Goal: Information Seeking & Learning: Check status

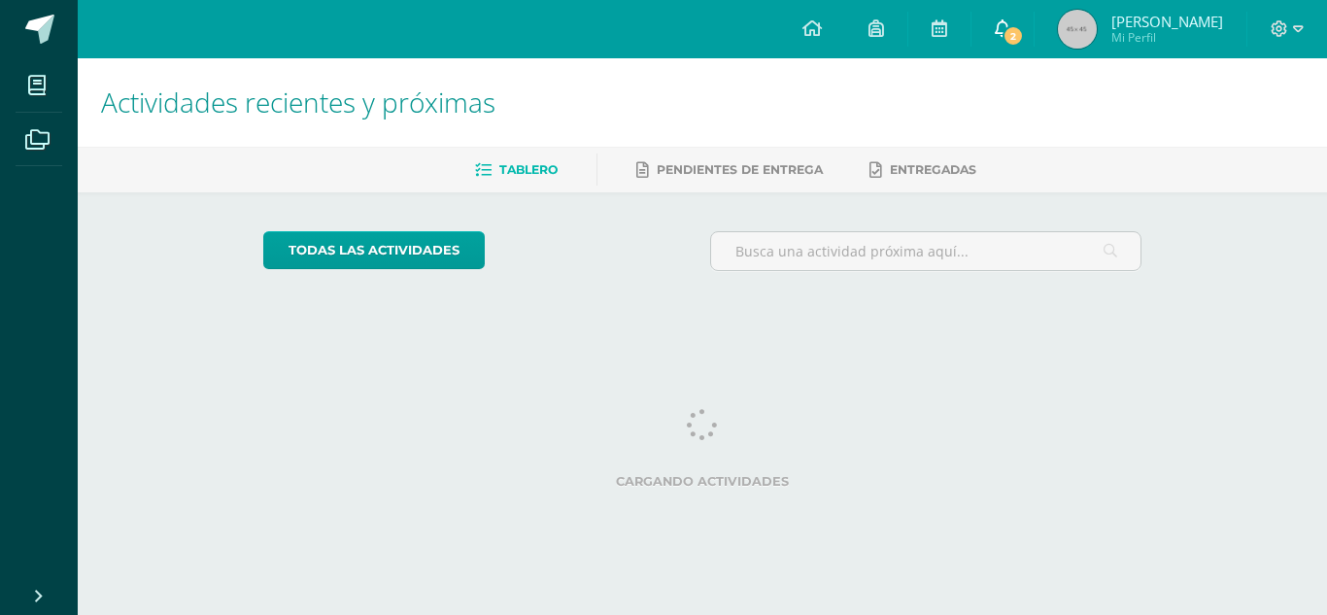
click at [1018, 38] on span "2" at bounding box center [1013, 35] width 21 height 21
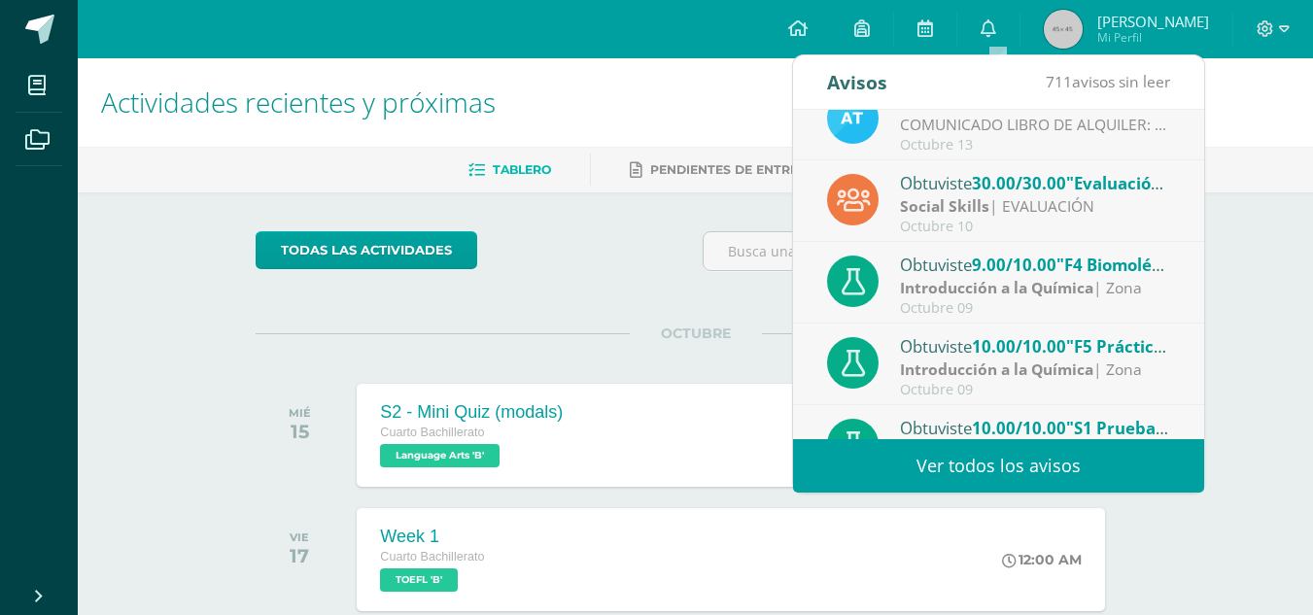
scroll to position [117, 0]
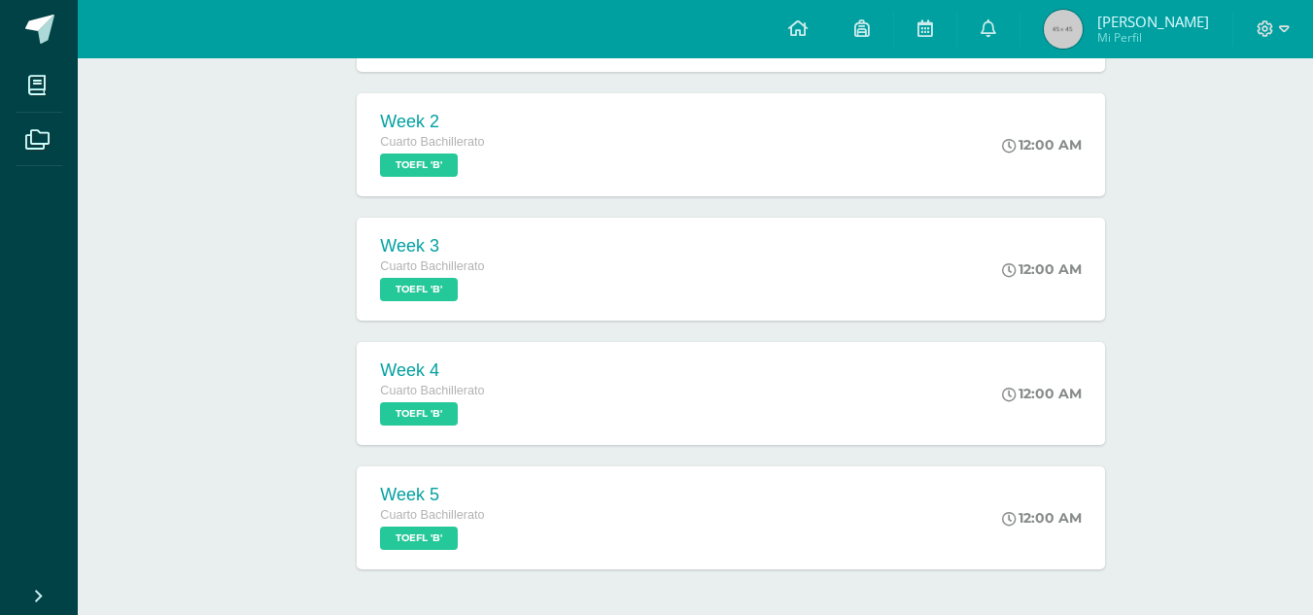
scroll to position [616, 0]
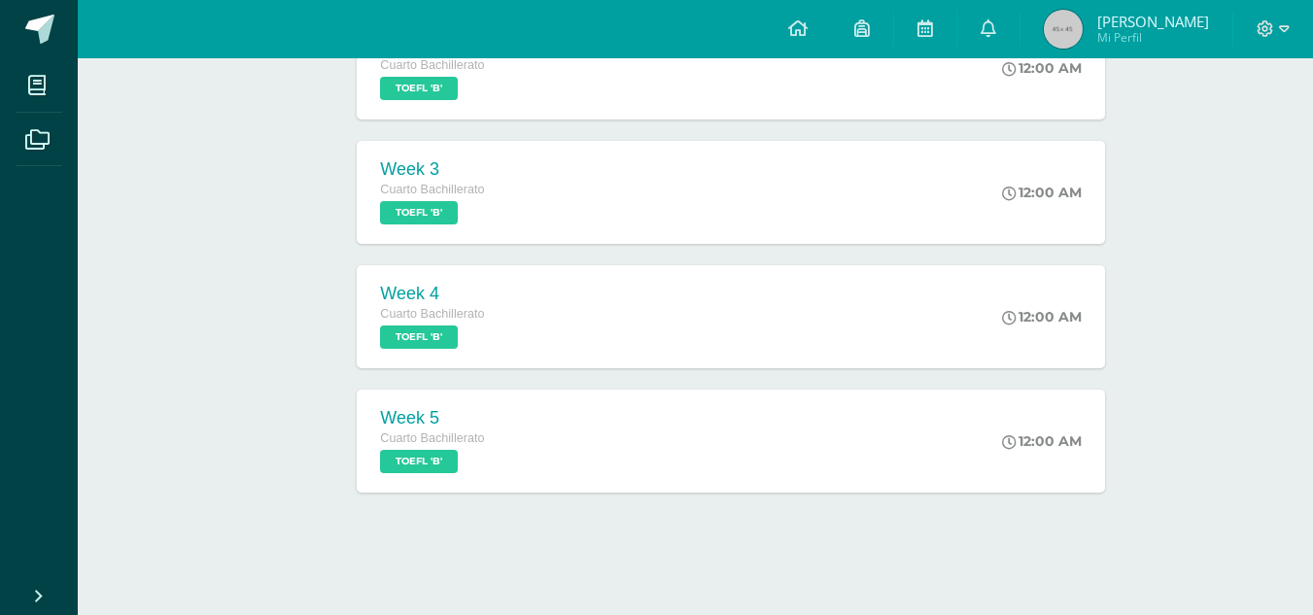
click at [1119, 19] on span "[PERSON_NAME]" at bounding box center [1153, 21] width 112 height 19
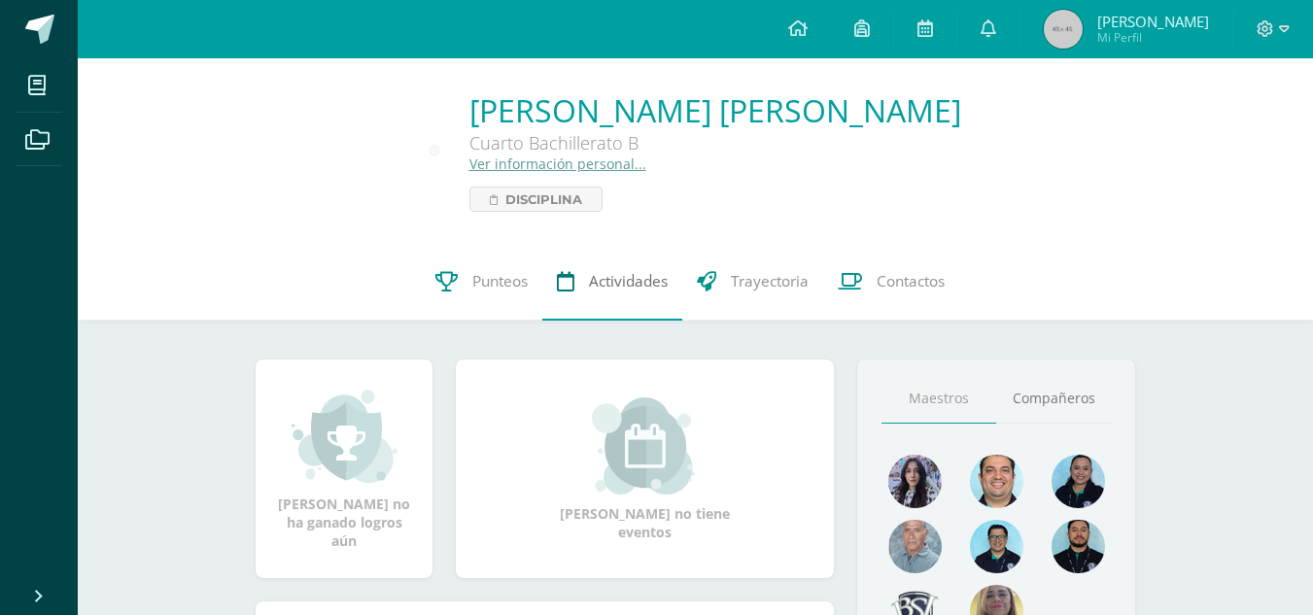
click at [585, 299] on link "Actividades" at bounding box center [612, 282] width 140 height 78
click at [487, 280] on span "Punteos" at bounding box center [499, 281] width 55 height 20
